Goal: Entertainment & Leisure: Consume media (video, audio)

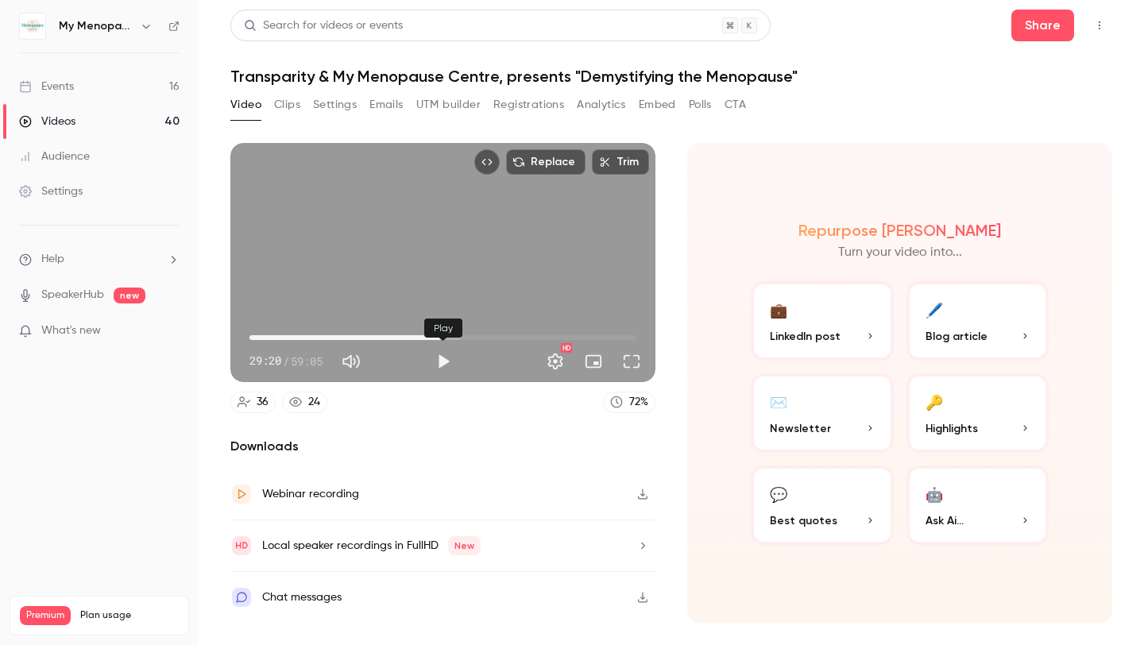
click at [443, 360] on button "Play" at bounding box center [444, 362] width 32 height 32
drag, startPoint x: 435, startPoint y: 336, endPoint x: 449, endPoint y: 335, distance: 13.5
drag, startPoint x: 444, startPoint y: 339, endPoint x: 461, endPoint y: 336, distance: 17.0
click at [461, 336] on div "Pause" at bounding box center [444, 328] width 48 height 19
drag, startPoint x: 443, startPoint y: 336, endPoint x: 455, endPoint y: 337, distance: 11.2
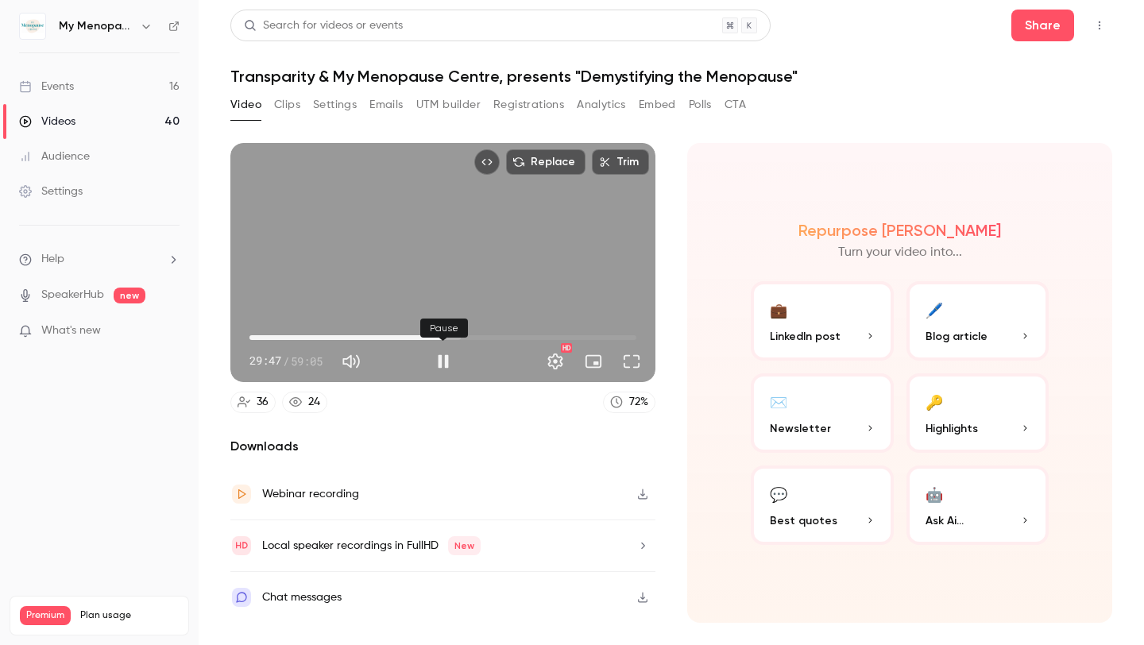
click at [455, 337] on div "Pause" at bounding box center [444, 328] width 48 height 19
click at [441, 354] on button "Pause" at bounding box center [444, 362] width 32 height 32
drag, startPoint x: 439, startPoint y: 339, endPoint x: 451, endPoint y: 338, distance: 12.7
click at [455, 336] on span "31:25" at bounding box center [455, 337] width 5 height 5
click at [447, 361] on button "Play" at bounding box center [444, 362] width 32 height 32
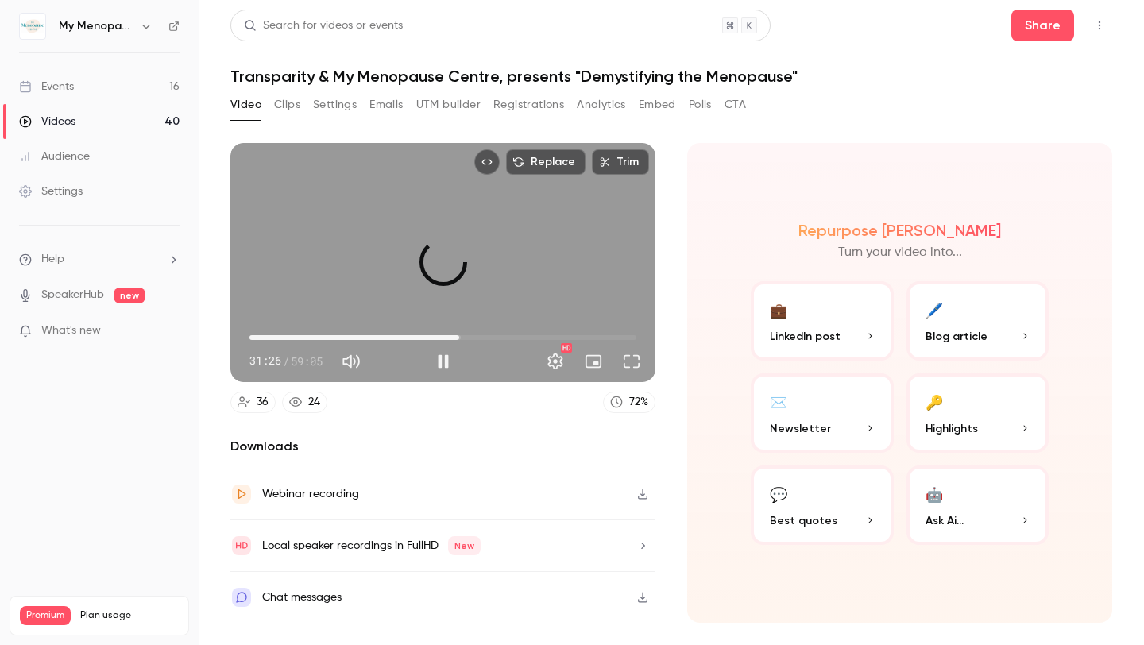
click at [460, 337] on span "32:02" at bounding box center [459, 337] width 5 height 5
click at [464, 337] on span "32:45" at bounding box center [464, 337] width 5 height 5
click at [447, 363] on button "Pause" at bounding box center [444, 362] width 32 height 32
click at [446, 356] on button "Play" at bounding box center [444, 362] width 32 height 32
drag, startPoint x: 467, startPoint y: 339, endPoint x: 478, endPoint y: 339, distance: 10.3
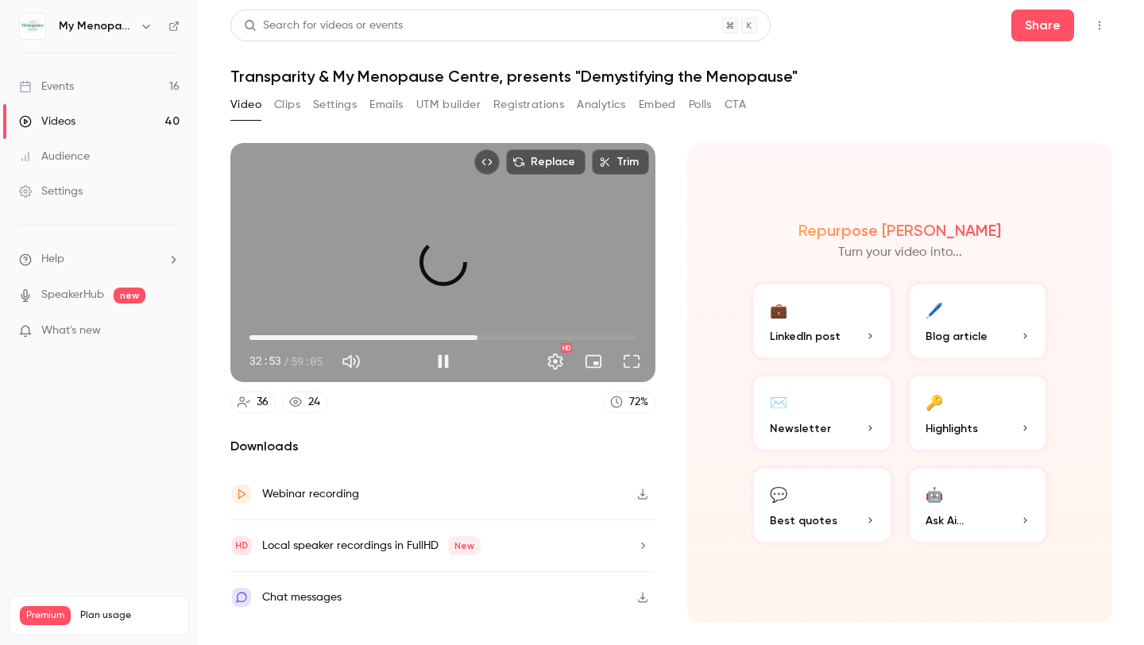
click at [478, 339] on span "34:49" at bounding box center [477, 337] width 5 height 5
click at [486, 339] on span "35:55" at bounding box center [484, 337] width 5 height 5
click at [445, 365] on button "Pause" at bounding box center [444, 362] width 32 height 32
click at [443, 363] on button "Play" at bounding box center [444, 362] width 32 height 32
drag, startPoint x: 490, startPoint y: 341, endPoint x: 498, endPoint y: 340, distance: 8.8
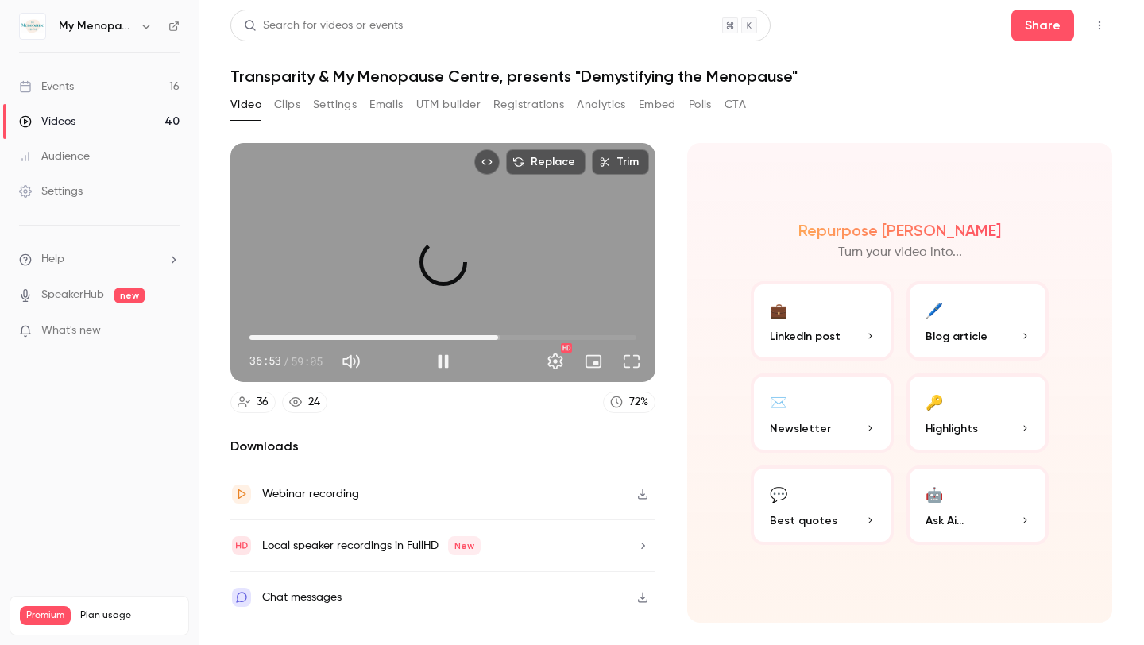
click at [498, 340] on span "37:58" at bounding box center [498, 337] width 5 height 5
drag, startPoint x: 498, startPoint y: 343, endPoint x: 513, endPoint y: 340, distance: 14.5
click at [513, 340] on span "40:09" at bounding box center [512, 337] width 5 height 5
drag, startPoint x: 513, startPoint y: 342, endPoint x: 528, endPoint y: 338, distance: 15.6
click at [526, 338] on span "41:51" at bounding box center [523, 337] width 5 height 5
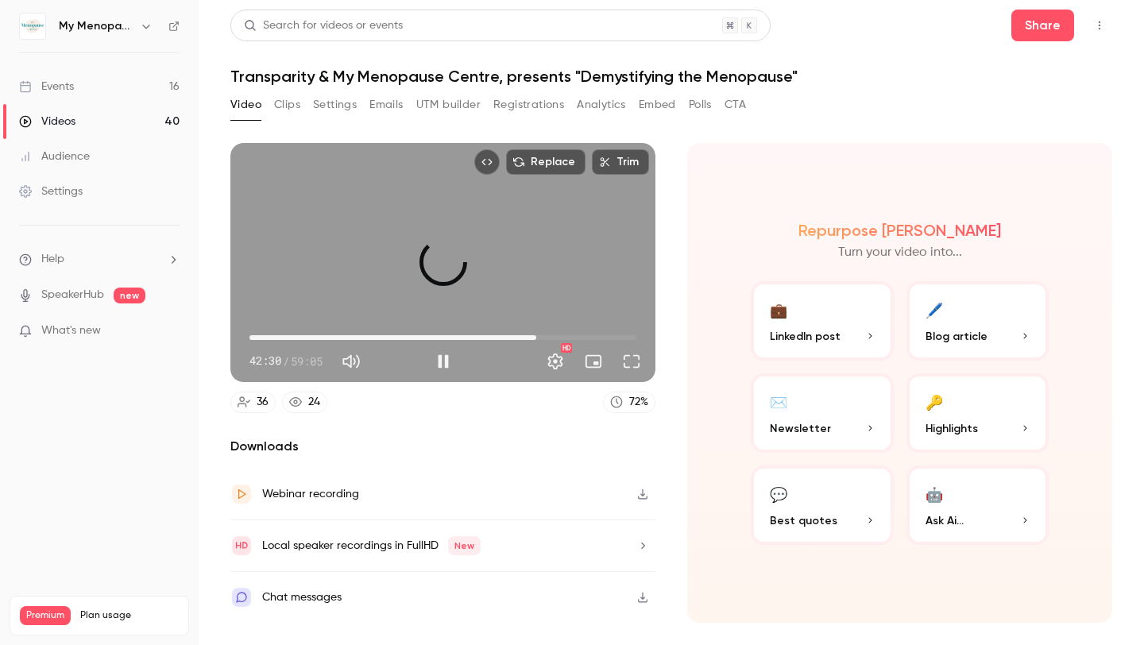
drag, startPoint x: 527, startPoint y: 336, endPoint x: 538, endPoint y: 336, distance: 11.1
click at [538, 336] on span "43:48" at bounding box center [536, 337] width 5 height 5
click at [543, 335] on span "44:39" at bounding box center [542, 337] width 5 height 5
drag, startPoint x: 546, startPoint y: 335, endPoint x: 559, endPoint y: 332, distance: 13.7
click at [559, 335] on span "47:19" at bounding box center [559, 337] width 5 height 5
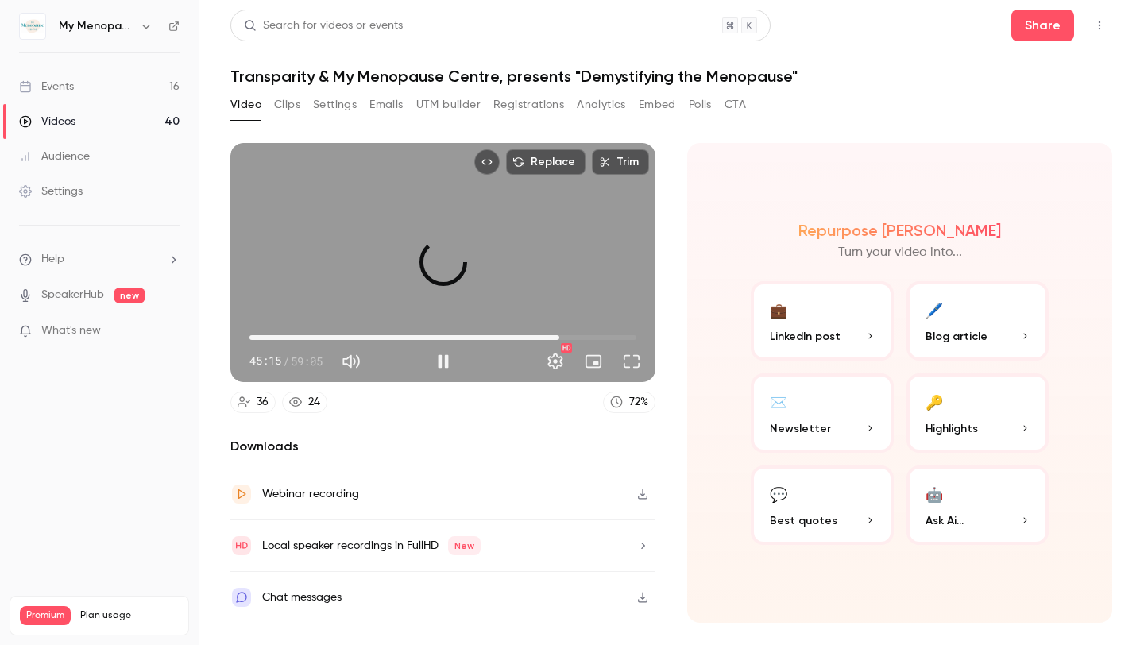
click at [449, 358] on button "Pause" at bounding box center [444, 362] width 32 height 32
click at [440, 360] on button "Play" at bounding box center [444, 362] width 32 height 32
drag, startPoint x: 570, startPoint y: 339, endPoint x: 581, endPoint y: 339, distance: 11.1
click at [581, 339] on span "50:28" at bounding box center [580, 337] width 5 height 5
drag, startPoint x: 581, startPoint y: 339, endPoint x: 590, endPoint y: 339, distance: 9.5
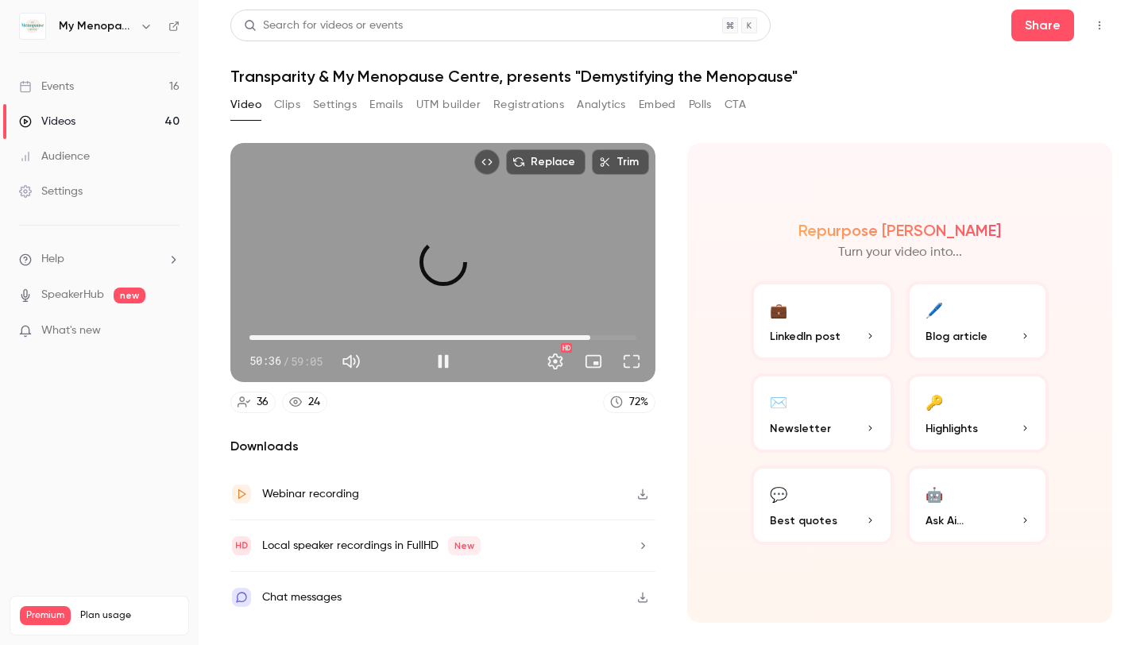
click at [590, 339] on span "52:03" at bounding box center [590, 337] width 5 height 5
drag, startPoint x: 590, startPoint y: 339, endPoint x: 605, endPoint y: 339, distance: 14.3
click at [604, 339] on span "53:45" at bounding box center [601, 337] width 5 height 5
click at [613, 339] on span "55:27" at bounding box center [612, 337] width 5 height 5
click at [623, 340] on span "57:01" at bounding box center [623, 337] width 5 height 5
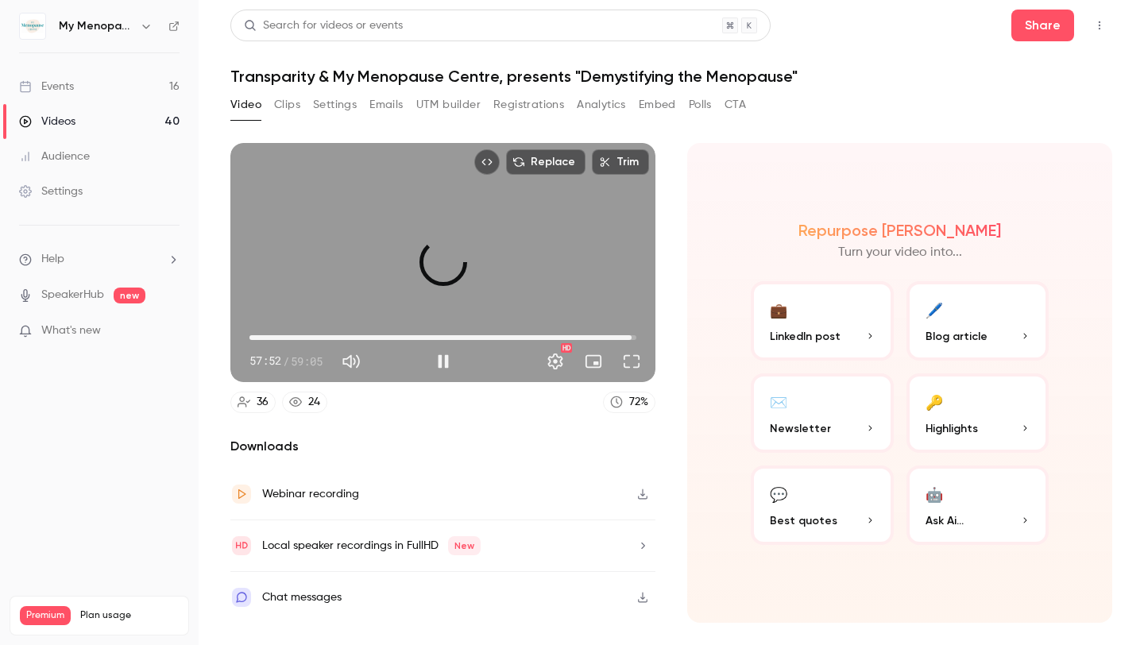
click at [633, 335] on span "58:21" at bounding box center [631, 337] width 5 height 5
click at [445, 361] on button "Pause" at bounding box center [444, 362] width 32 height 32
type input "****"
